Goal: Find specific page/section: Find specific page/section

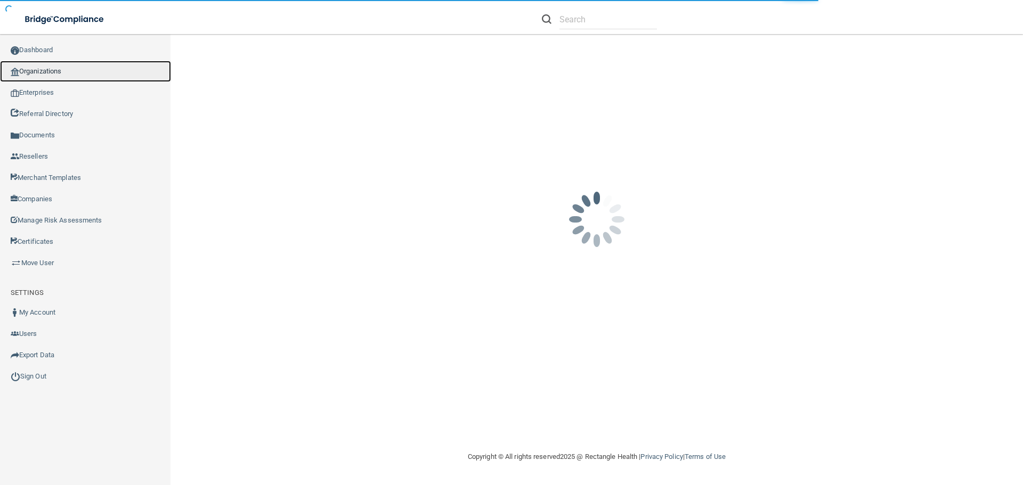
drag, startPoint x: 55, startPoint y: 68, endPoint x: 53, endPoint y: 74, distance: 5.6
click at [54, 69] on link "Organizations" at bounding box center [85, 71] width 171 height 21
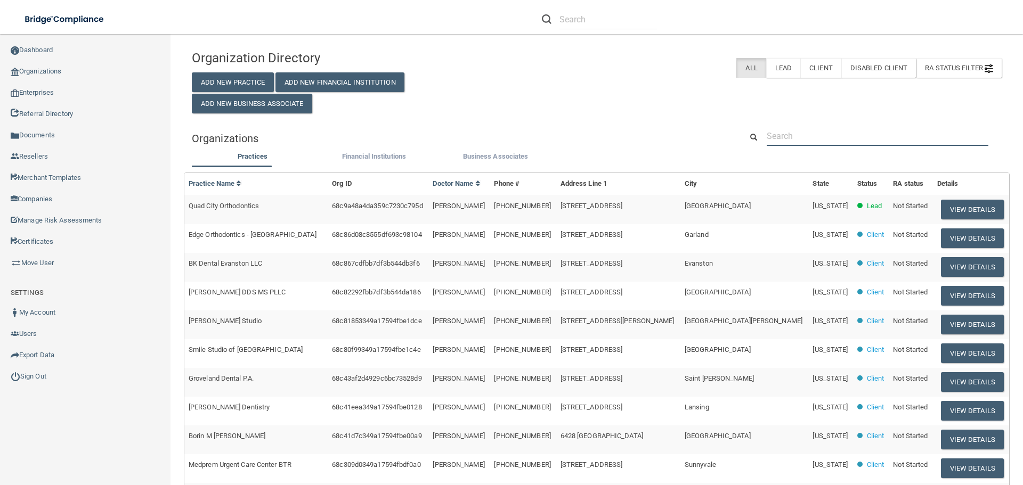
click at [783, 140] on input "text" at bounding box center [878, 136] width 222 height 20
paste input "[PERSON_NAME] Ang, DMD Inc."
type input "[PERSON_NAME] Ang, DMD Inc."
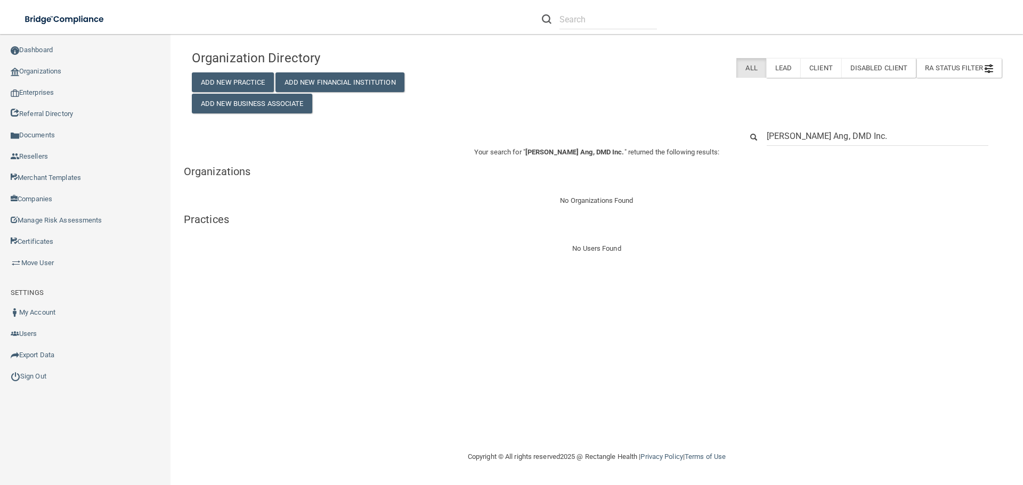
drag, startPoint x: 873, startPoint y: 137, endPoint x: 826, endPoint y: 136, distance: 46.4
click at [826, 136] on input "[PERSON_NAME] Ang, DMD Inc." at bounding box center [878, 136] width 222 height 20
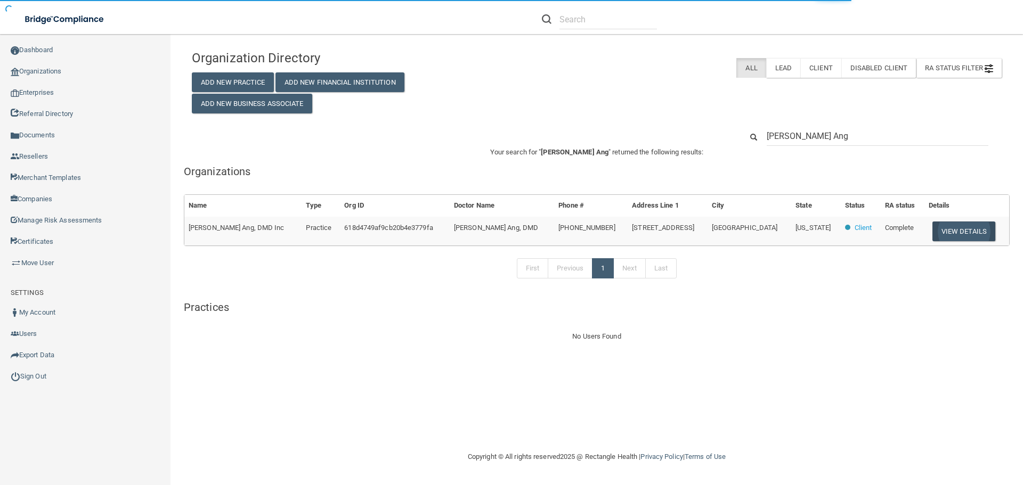
type input "[PERSON_NAME] Ang"
click at [943, 234] on button "View Details" at bounding box center [963, 232] width 63 height 20
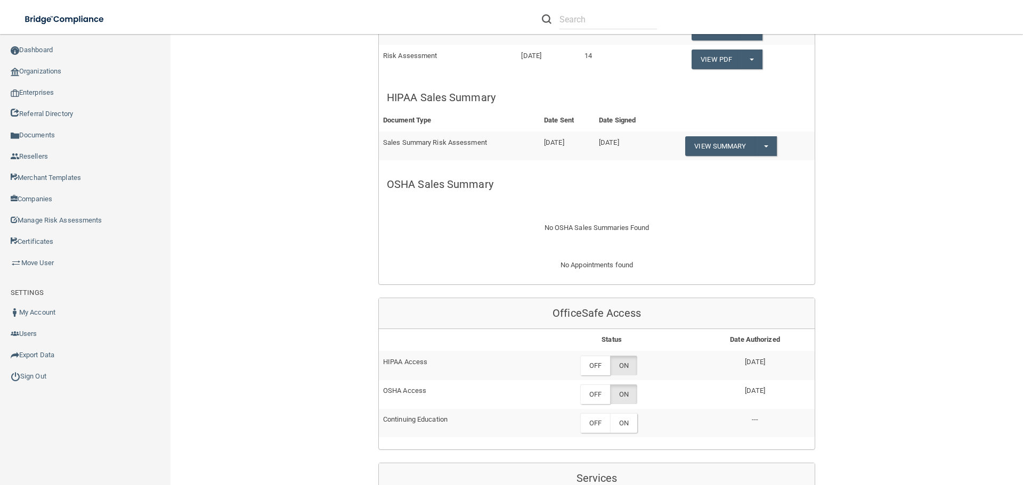
scroll to position [533, 0]
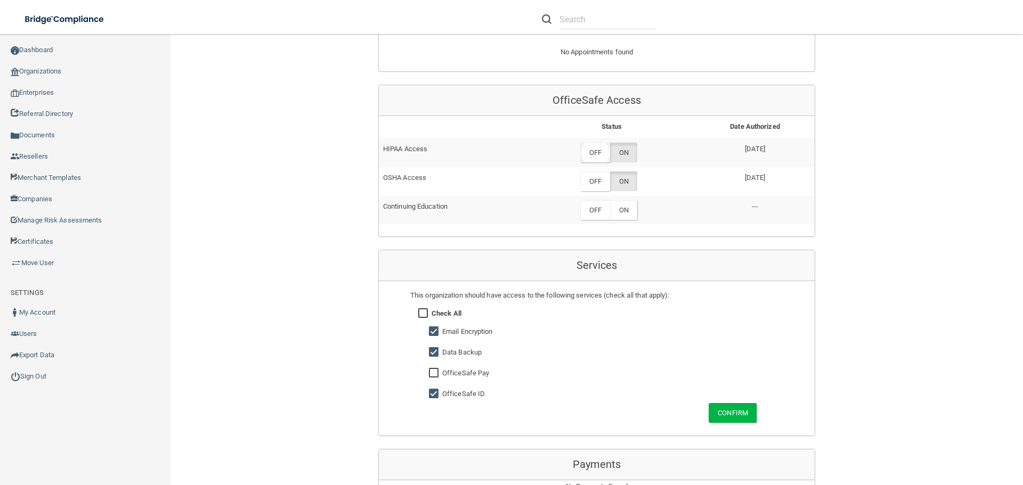
click at [605, 157] on label "OFF" at bounding box center [595, 153] width 30 height 20
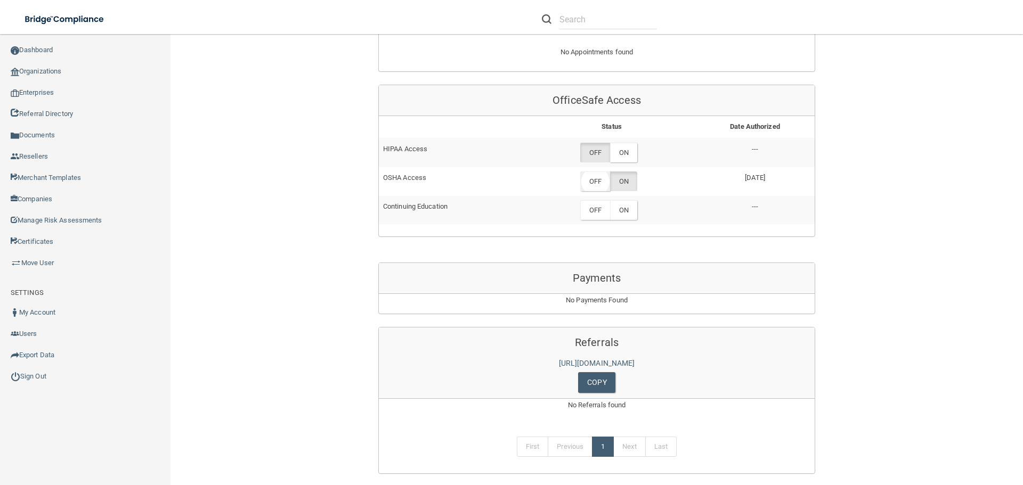
click at [595, 183] on label "OFF" at bounding box center [595, 182] width 30 height 20
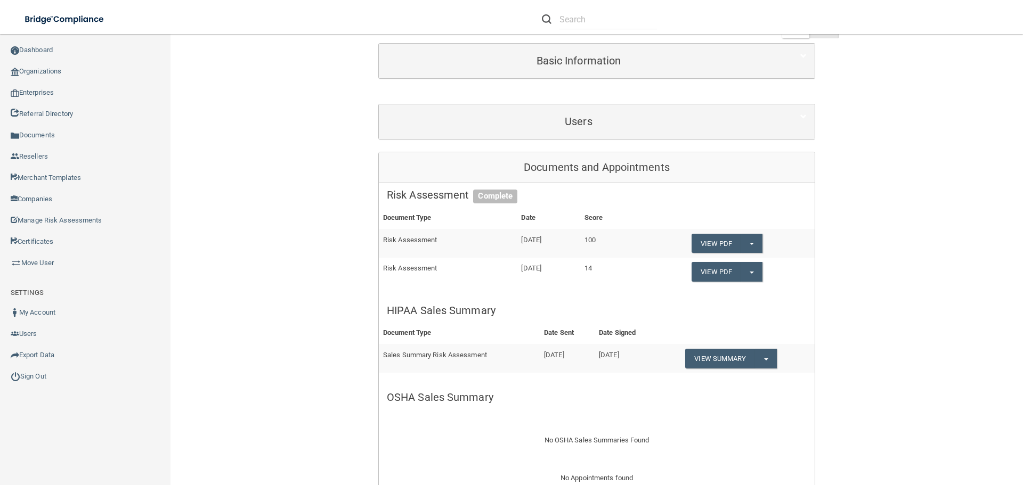
scroll to position [0, 0]
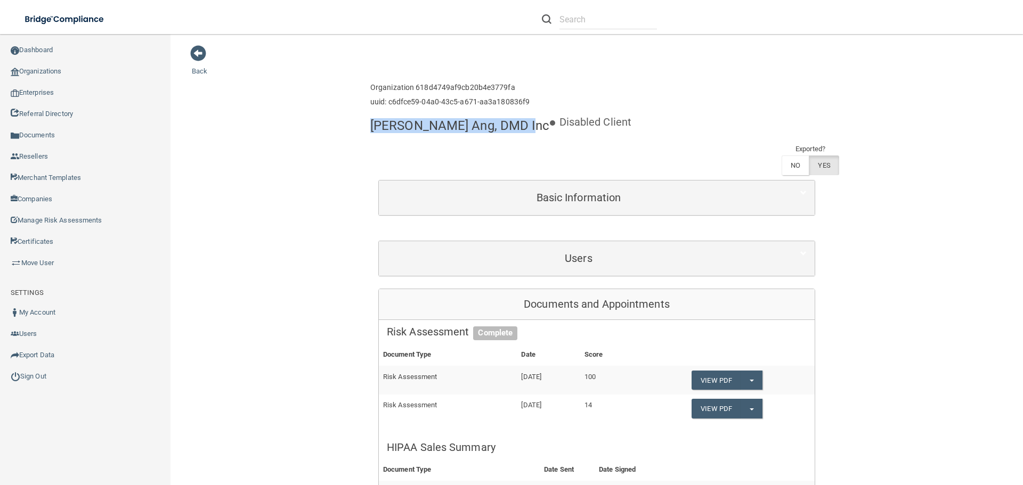
drag, startPoint x: 370, startPoint y: 126, endPoint x: 510, endPoint y: 136, distance: 139.9
click at [510, 136] on div "[PERSON_NAME] Ang, DMD Inc" at bounding box center [460, 125] width 180 height 26
copy h4 "[PERSON_NAME] Ang, DMD Inc"
